Goal: Find specific page/section: Find specific page/section

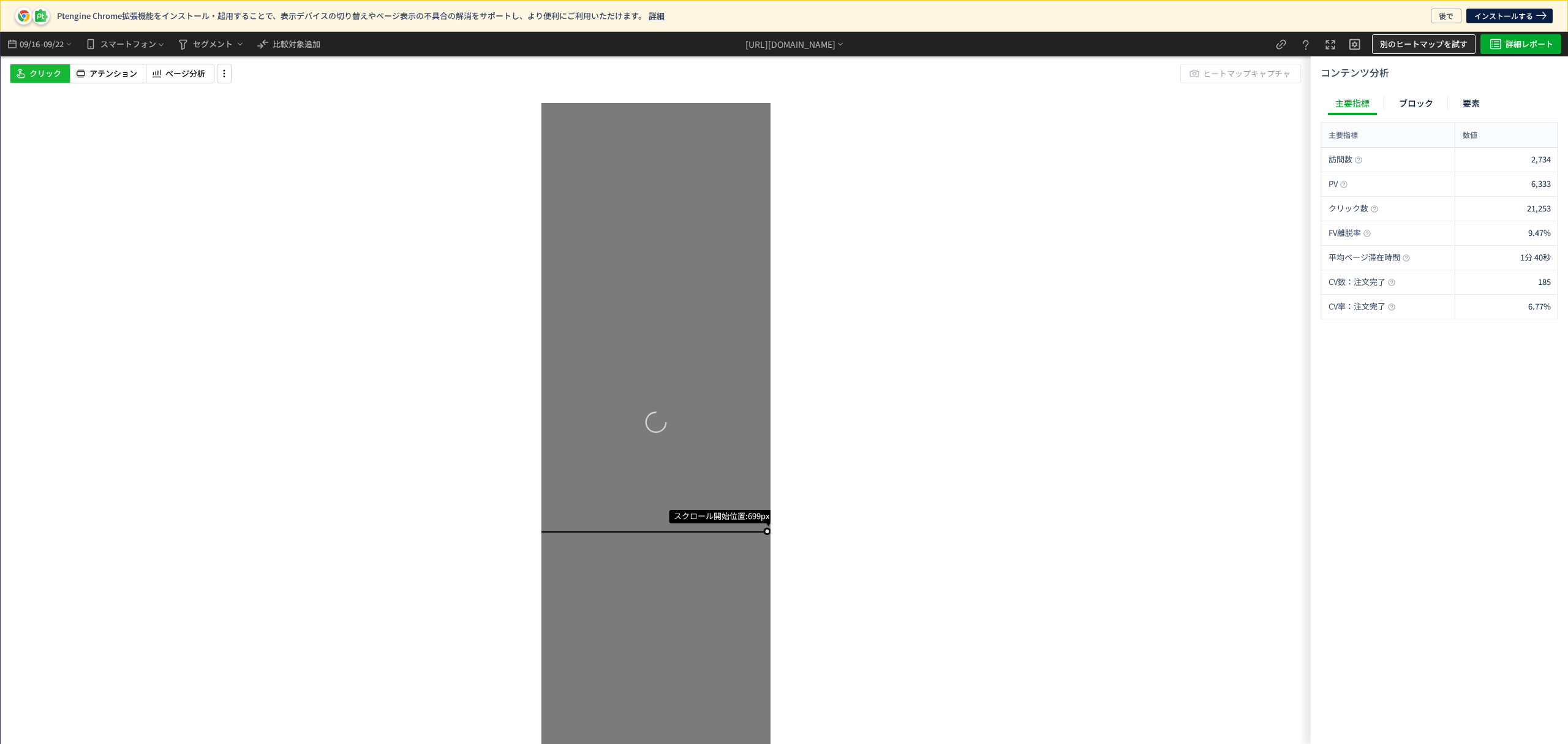
click at [1413, 40] on span "別のヒートマップを試す" at bounding box center [1424, 44] width 88 height 20
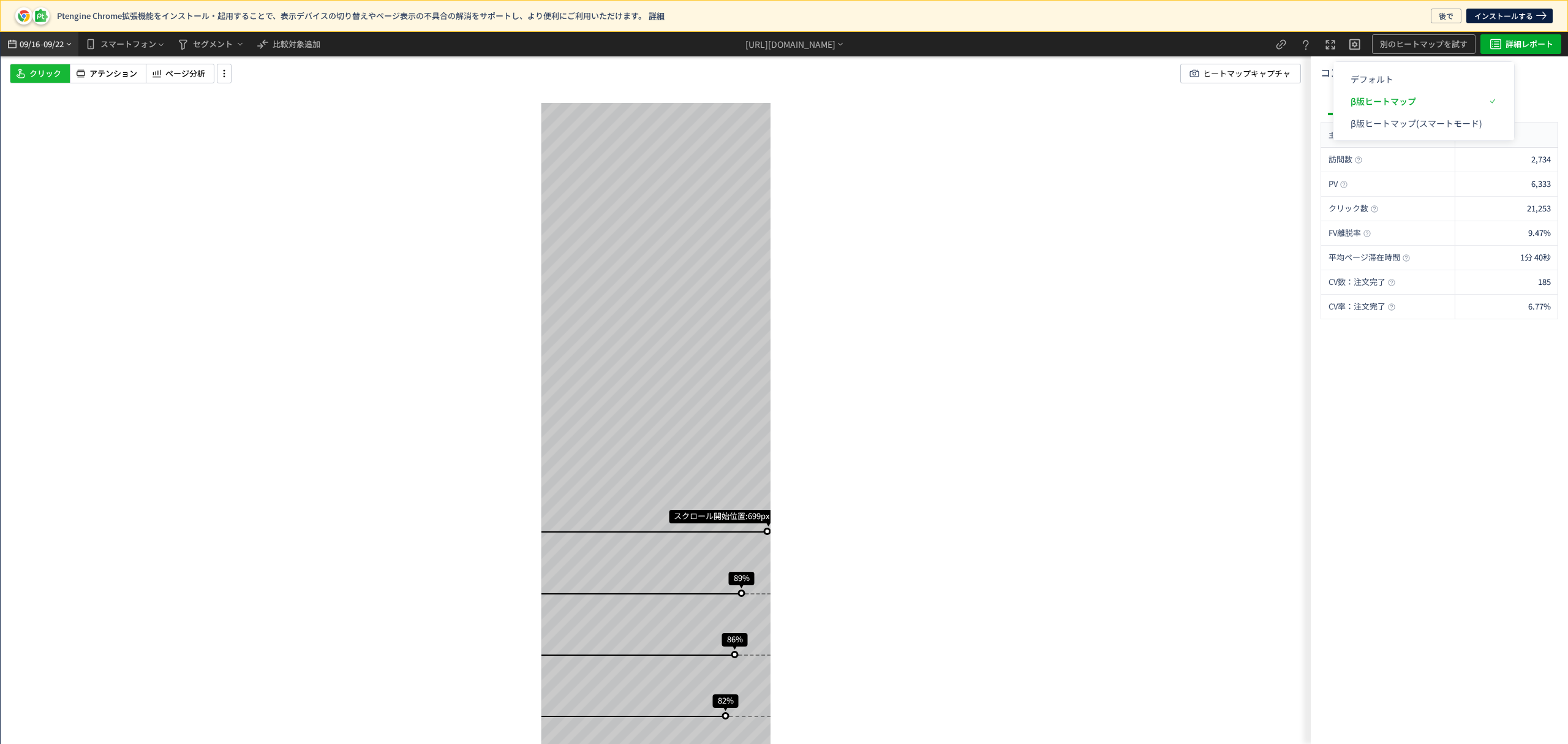
click at [45, 49] on span "09/22" at bounding box center [54, 44] width 21 height 24
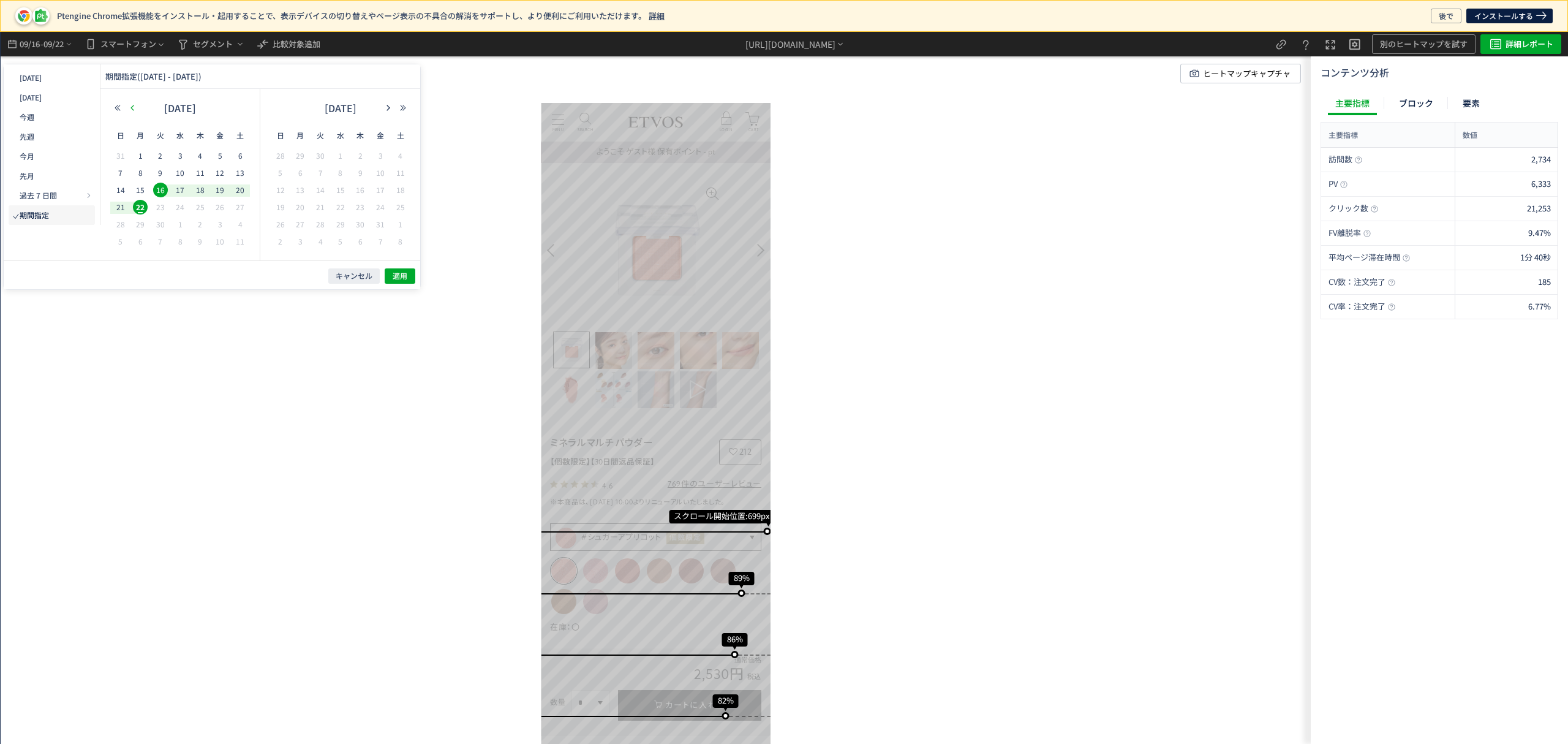
click at [136, 108] on button "button" at bounding box center [132, 107] width 15 height 9
click at [133, 106] on use "button" at bounding box center [132, 107] width 3 height 6
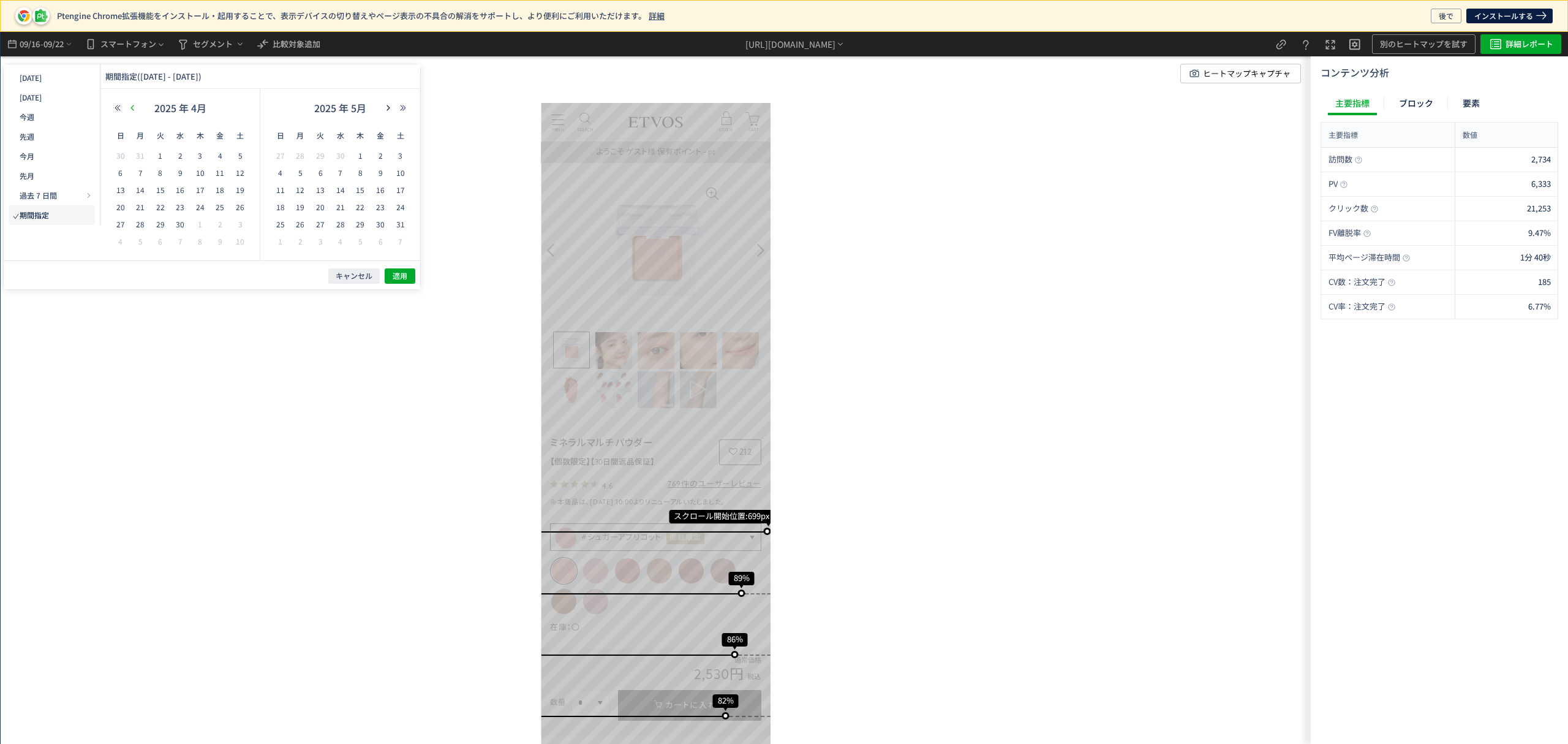
click at [133, 106] on use "button" at bounding box center [132, 107] width 3 height 6
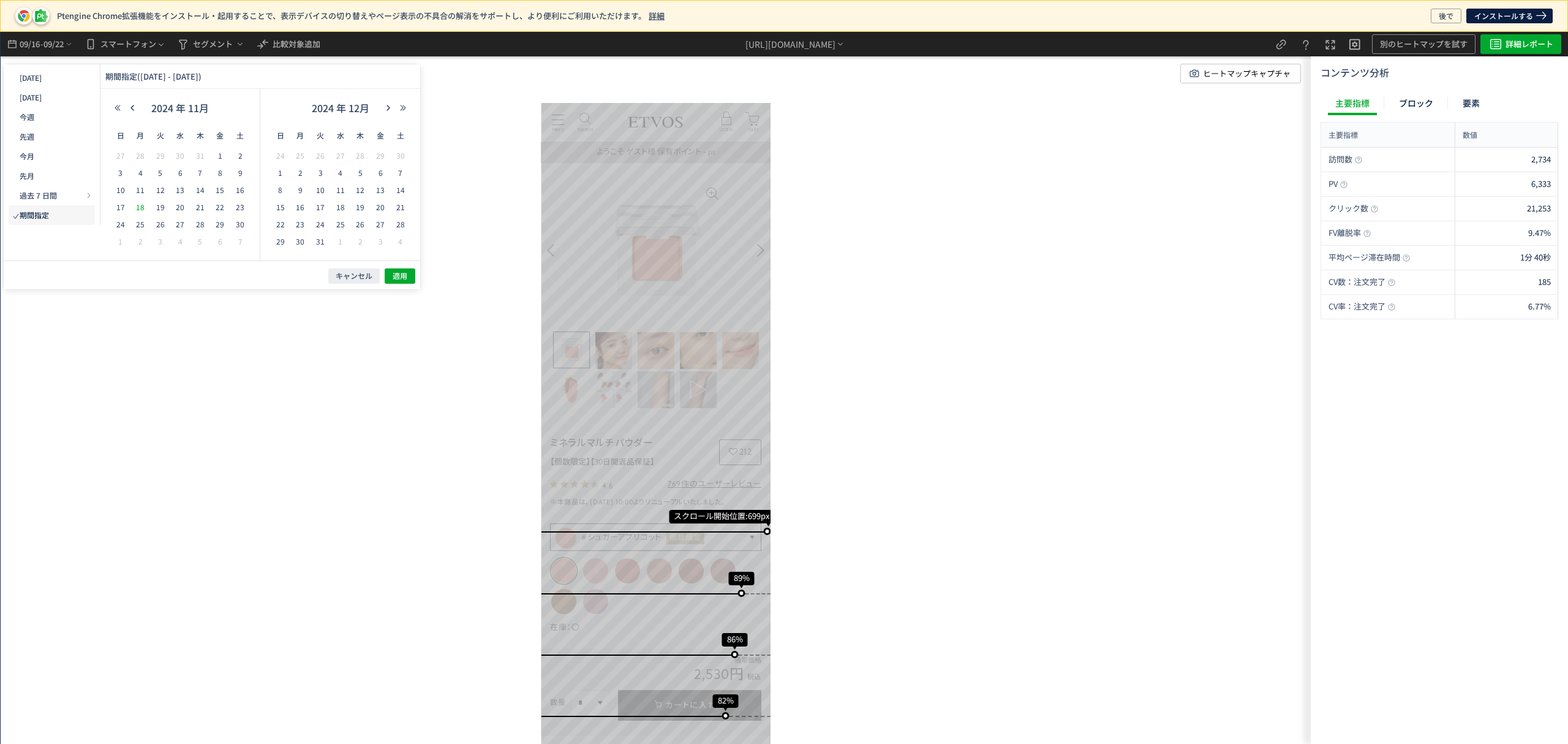
click at [143, 201] on span "18" at bounding box center [140, 207] width 15 height 15
click at [389, 107] on icon "button" at bounding box center [389, 108] width 8 height 8
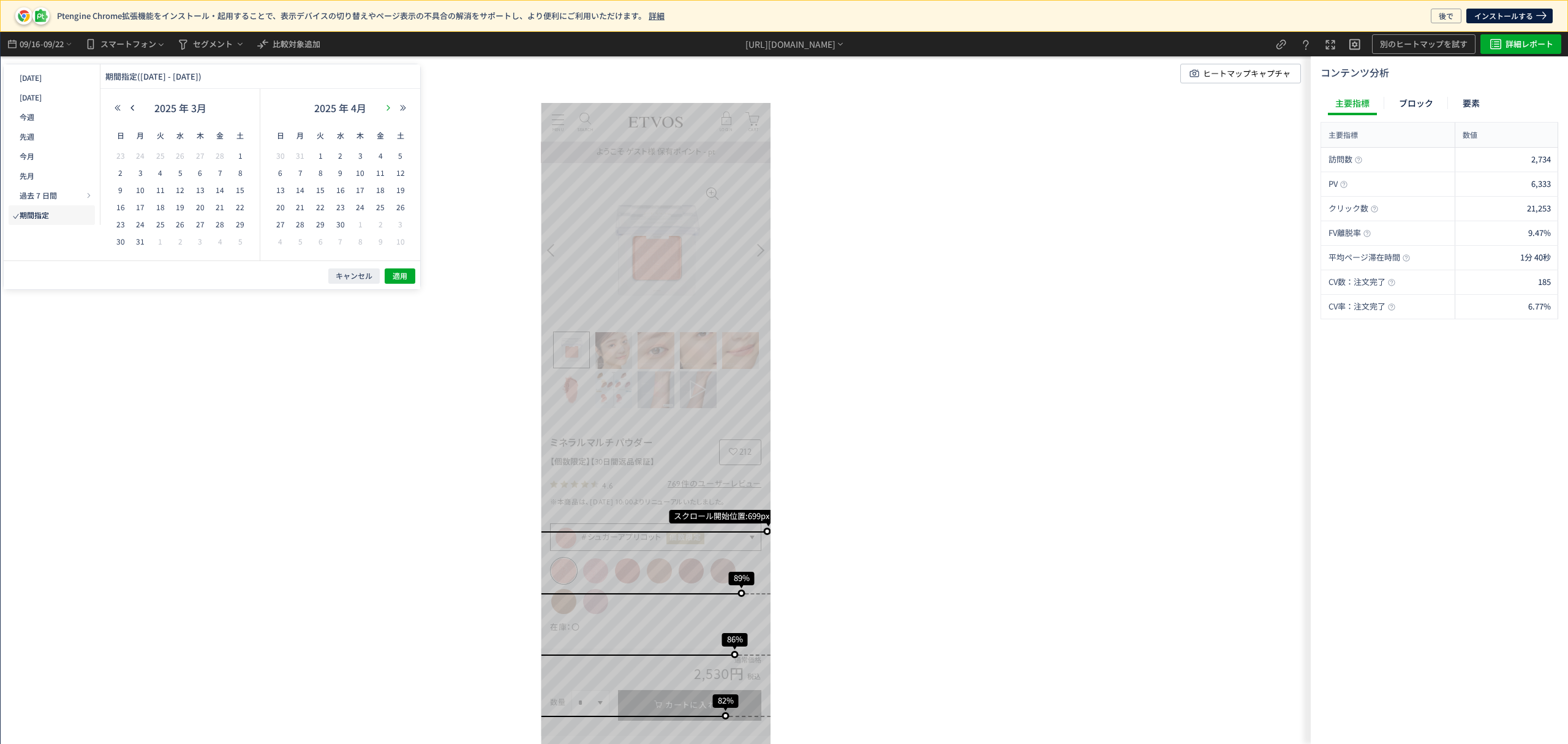
click at [389, 107] on icon "button" at bounding box center [389, 108] width 8 height 8
click at [138, 109] on button "button" at bounding box center [132, 107] width 15 height 9
click at [236, 186] on span "17" at bounding box center [239, 189] width 15 height 15
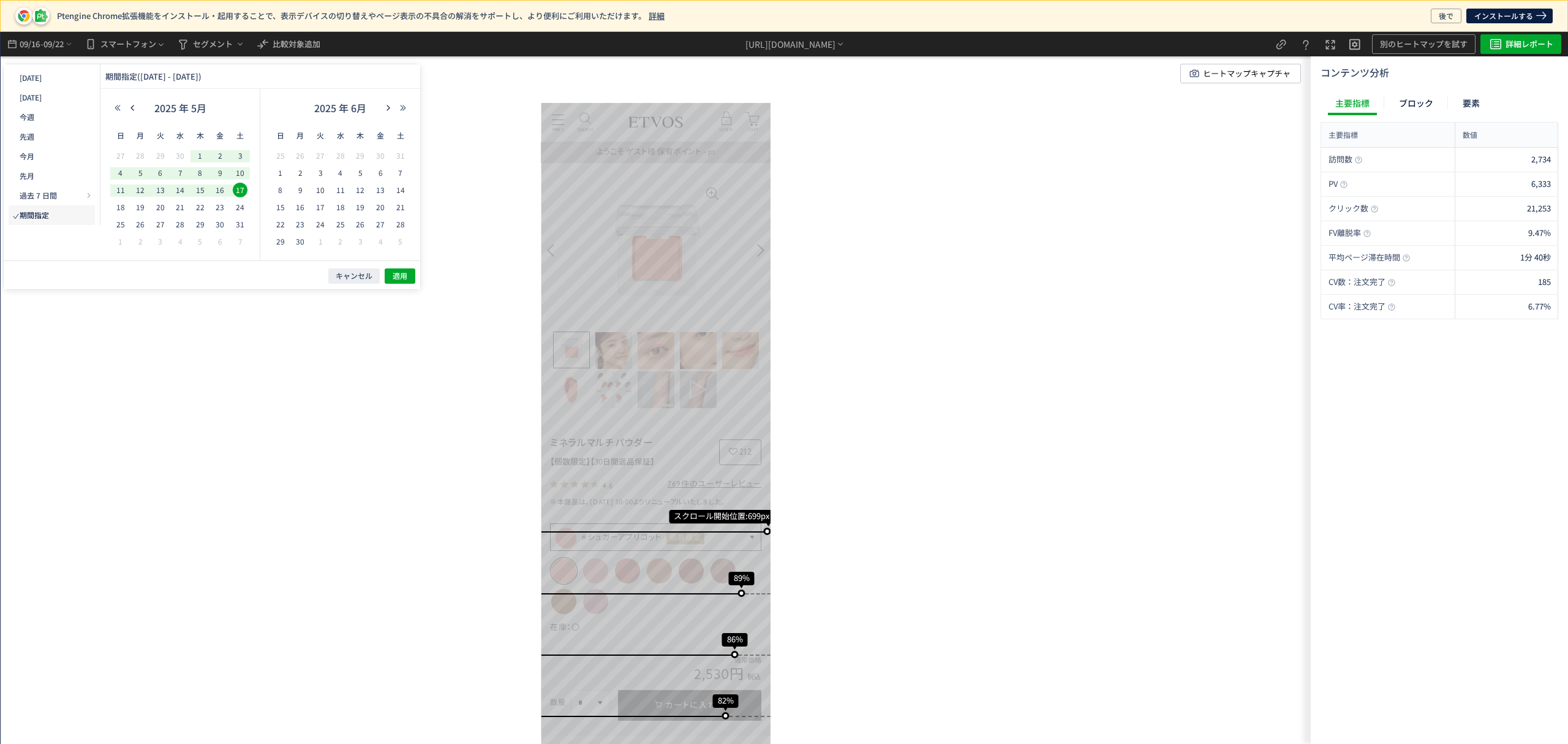
click at [422, 278] on div "スクロール開始位置:699px スクロール到達率 89% スクロール到達率 86% スクロール到達率 82% スクロール到達率 73% スクロール到達率 62…" at bounding box center [656, 388] width 1310 height 712
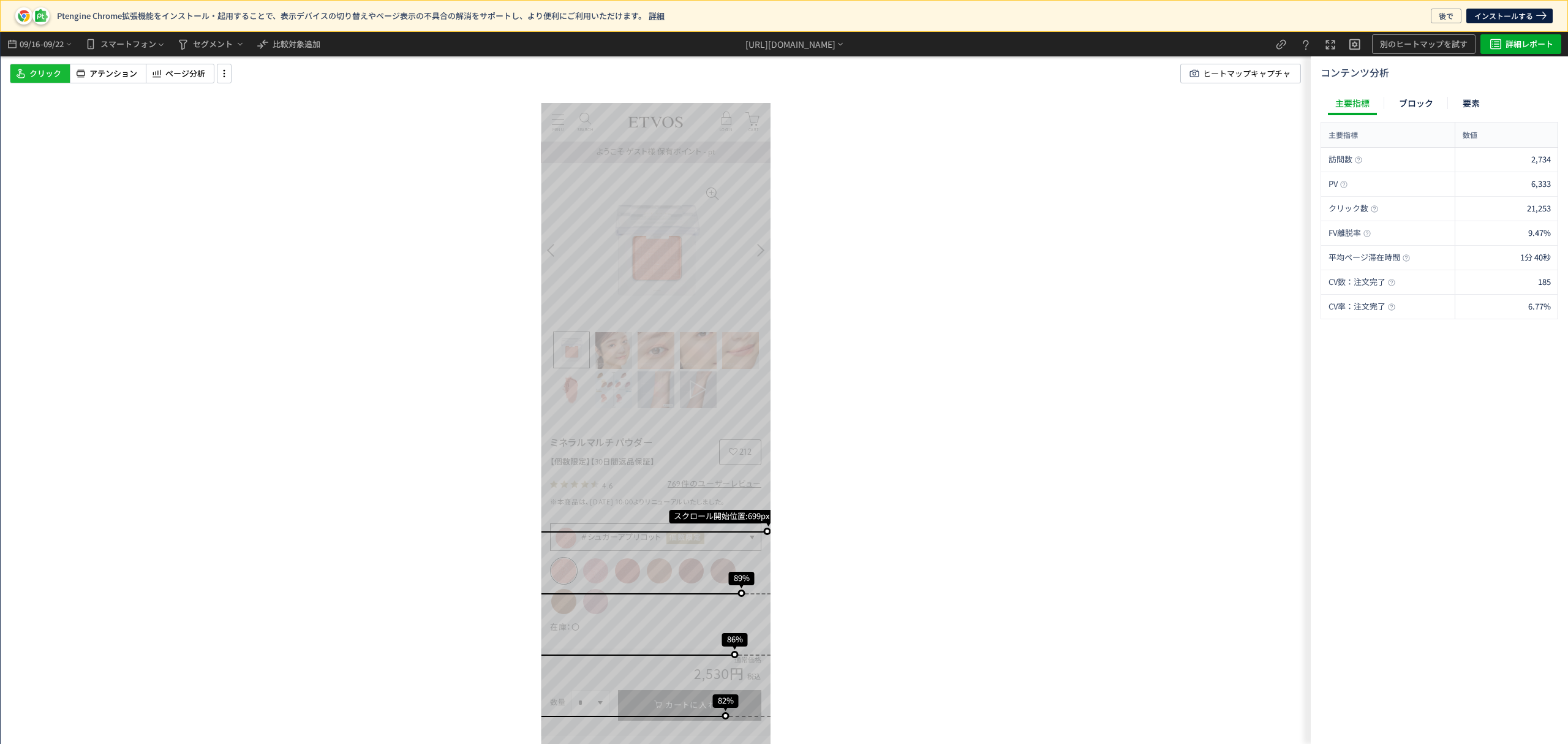
click at [419, 278] on div "スクロール開始位置:699px スクロール到達率 89% スクロール到達率 86% スクロール到達率 82% スクロール到達率 73% スクロール到達率 62…" at bounding box center [656, 388] width 1310 height 712
click at [59, 45] on span "09/22" at bounding box center [54, 44] width 21 height 24
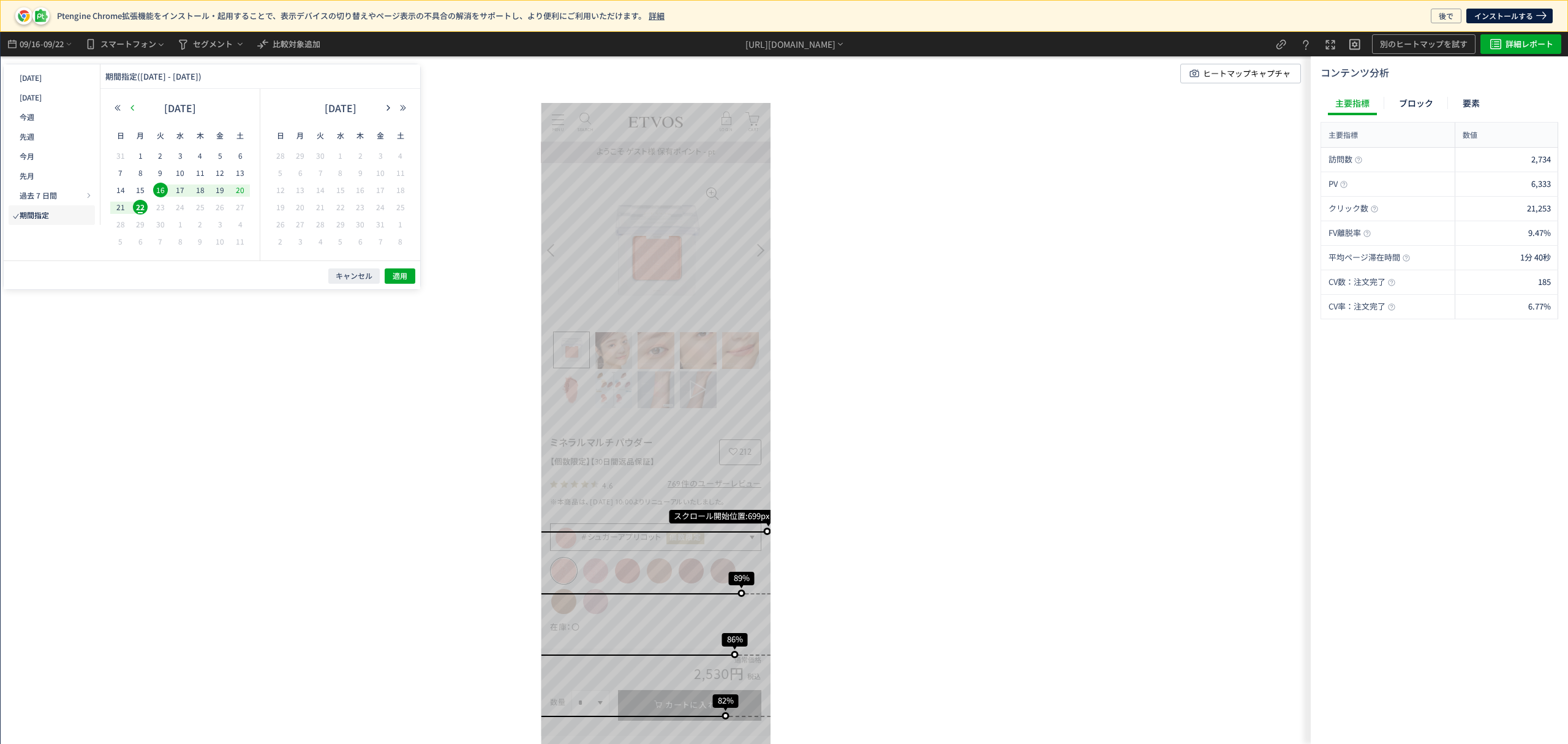
click at [134, 107] on icon "button" at bounding box center [133, 108] width 8 height 8
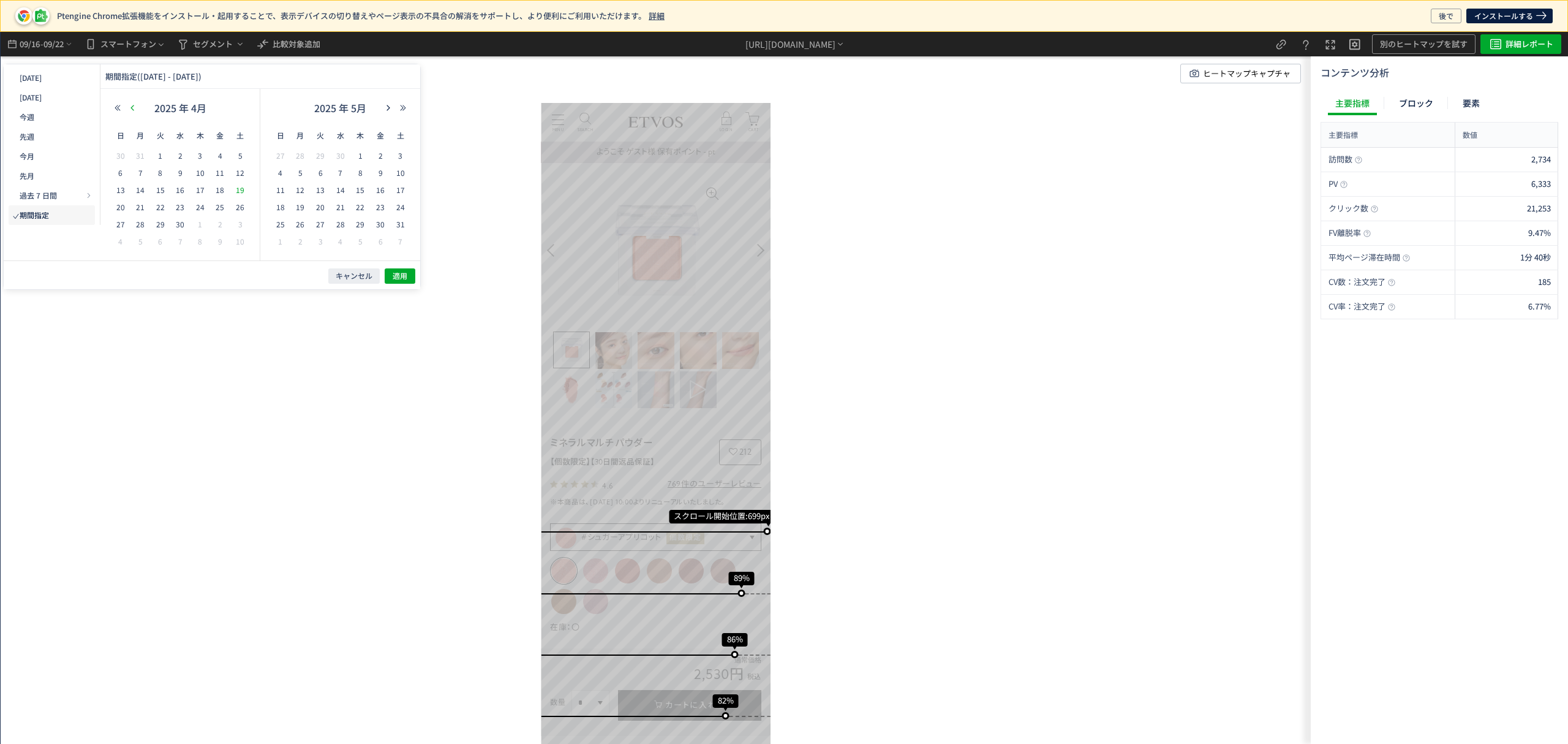
click at [134, 107] on icon "button" at bounding box center [133, 108] width 8 height 8
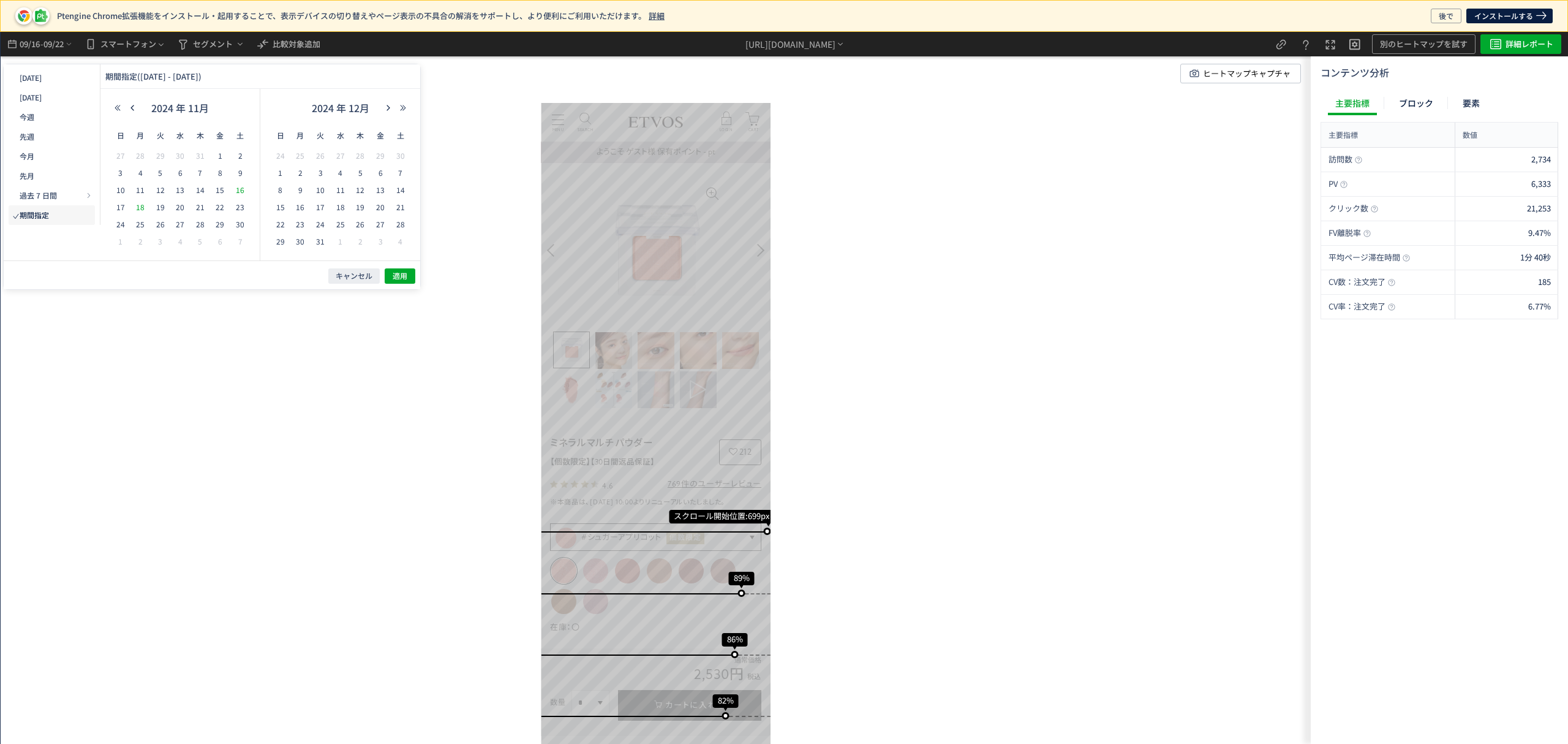
click at [143, 204] on span "18" at bounding box center [140, 207] width 15 height 15
click at [388, 112] on div "2024 年 12月" at bounding box center [341, 110] width 141 height 24
click at [388, 105] on icon "button" at bounding box center [389, 108] width 8 height 8
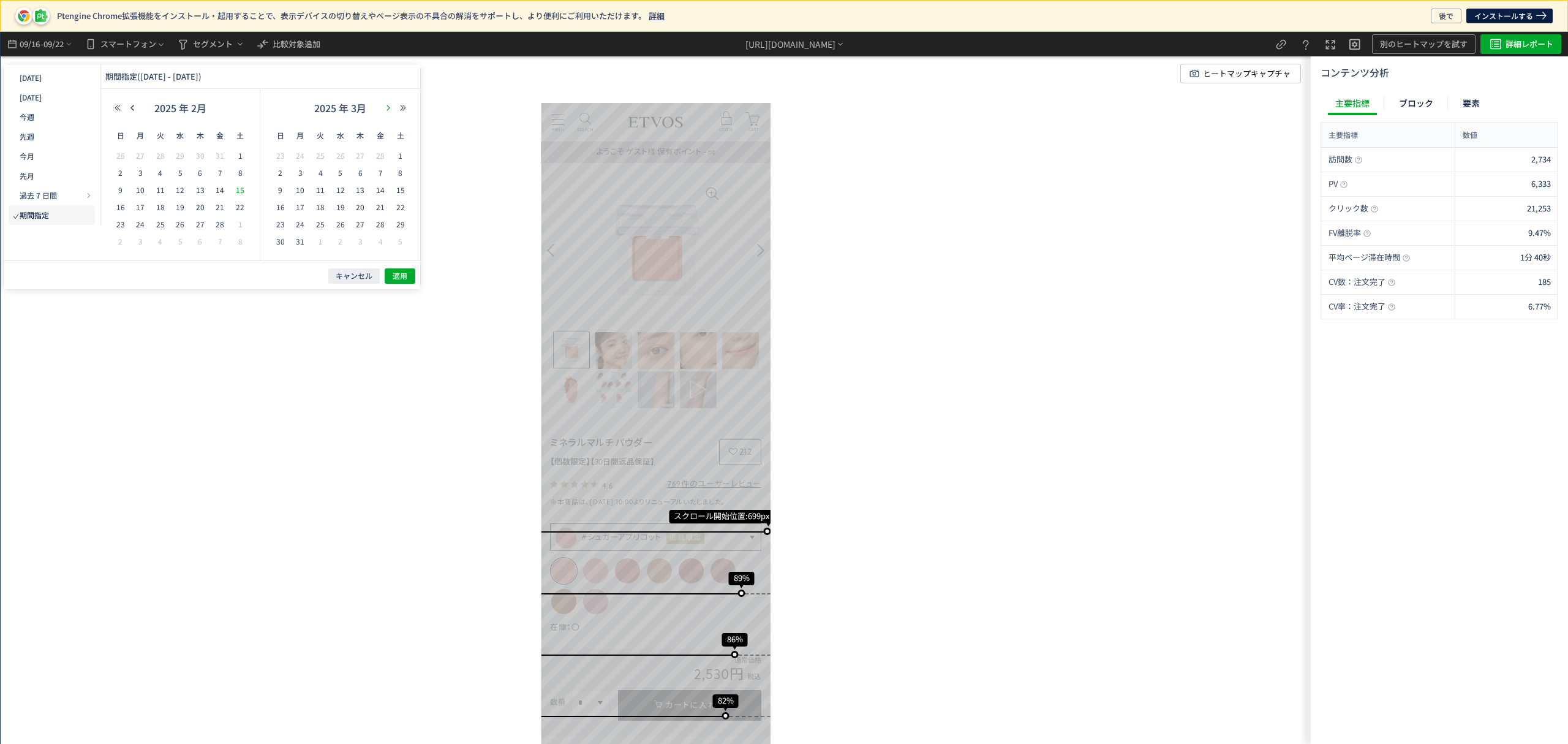
click at [388, 105] on icon "button" at bounding box center [389, 108] width 8 height 8
click at [397, 186] on span "17" at bounding box center [400, 189] width 15 height 15
click at [399, 277] on span "適用" at bounding box center [399, 275] width 15 height 11
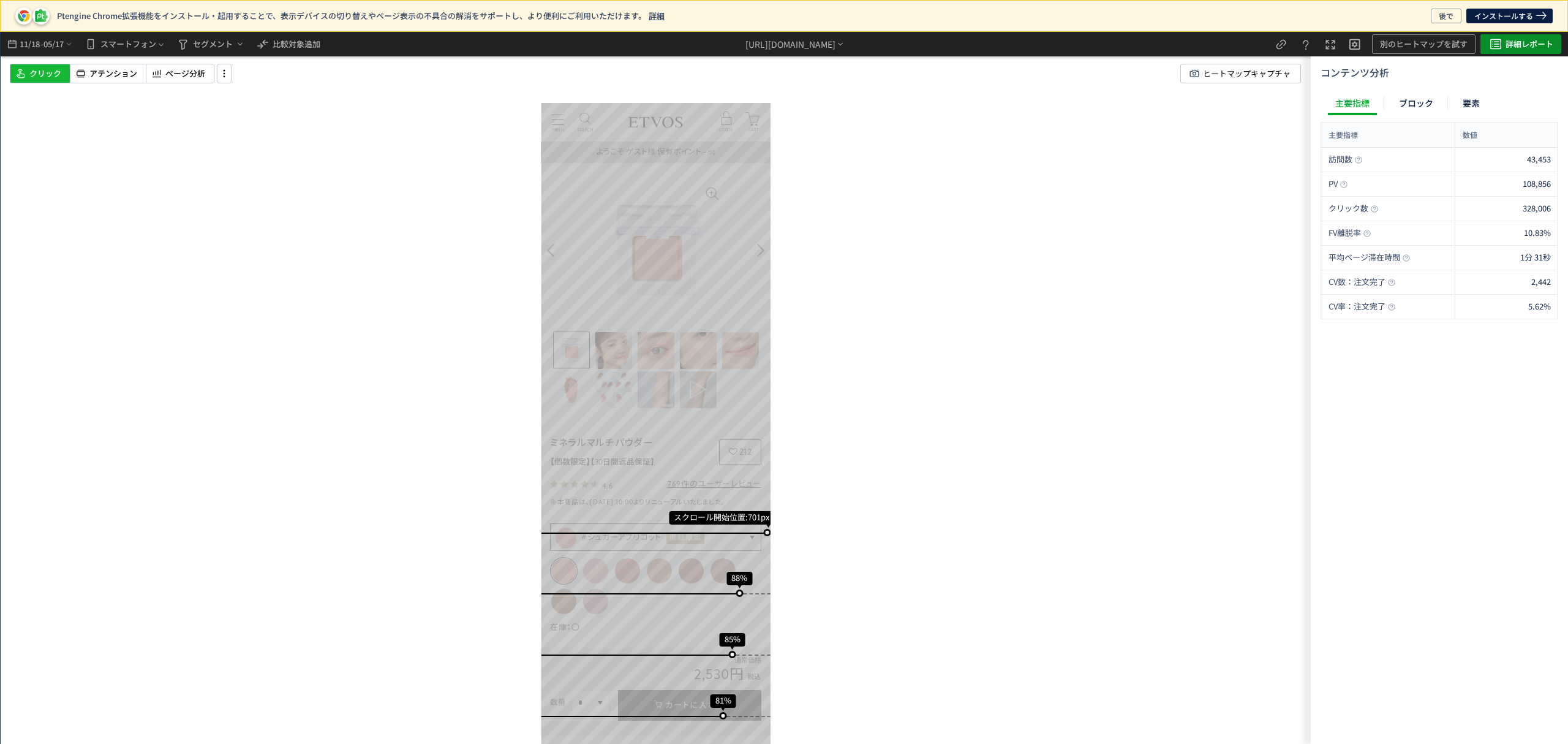
click at [1507, 35] on span "詳細レポート" at bounding box center [1529, 44] width 48 height 20
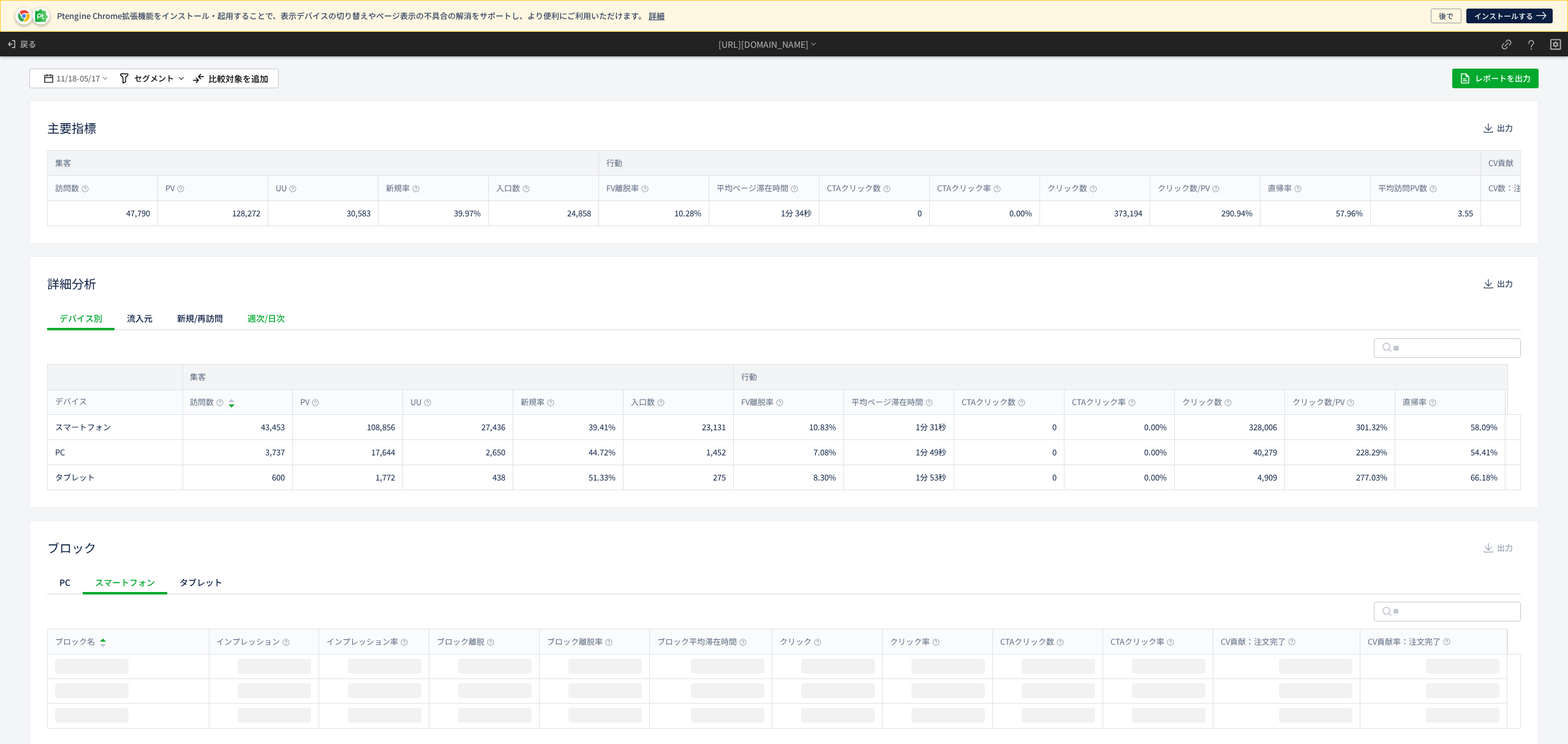
click at [265, 323] on div "週次/日次" at bounding box center [266, 317] width 62 height 24
